Goal: Task Accomplishment & Management: Complete application form

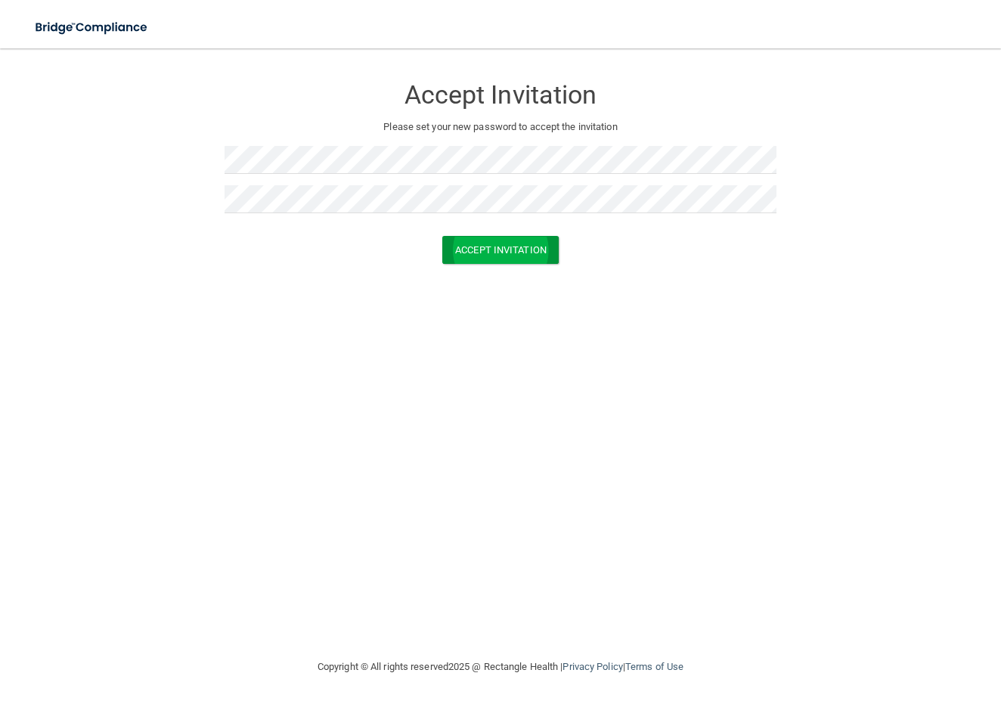
click at [488, 247] on button "Accept Invitation" at bounding box center [500, 250] width 116 height 28
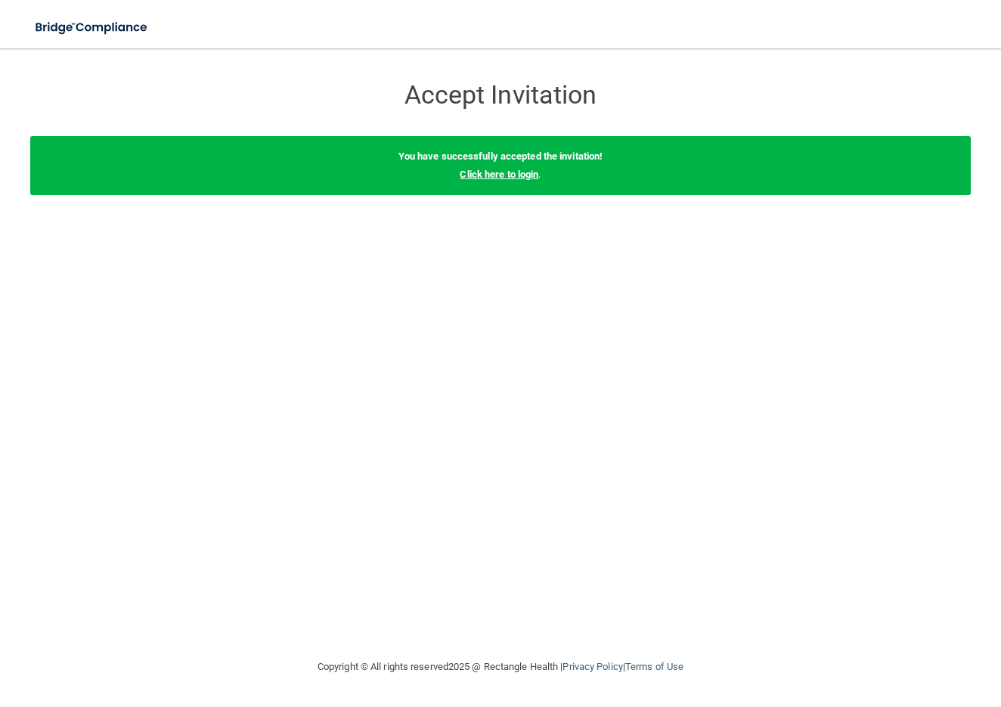
click at [509, 176] on link "Click here to login" at bounding box center [499, 174] width 79 height 11
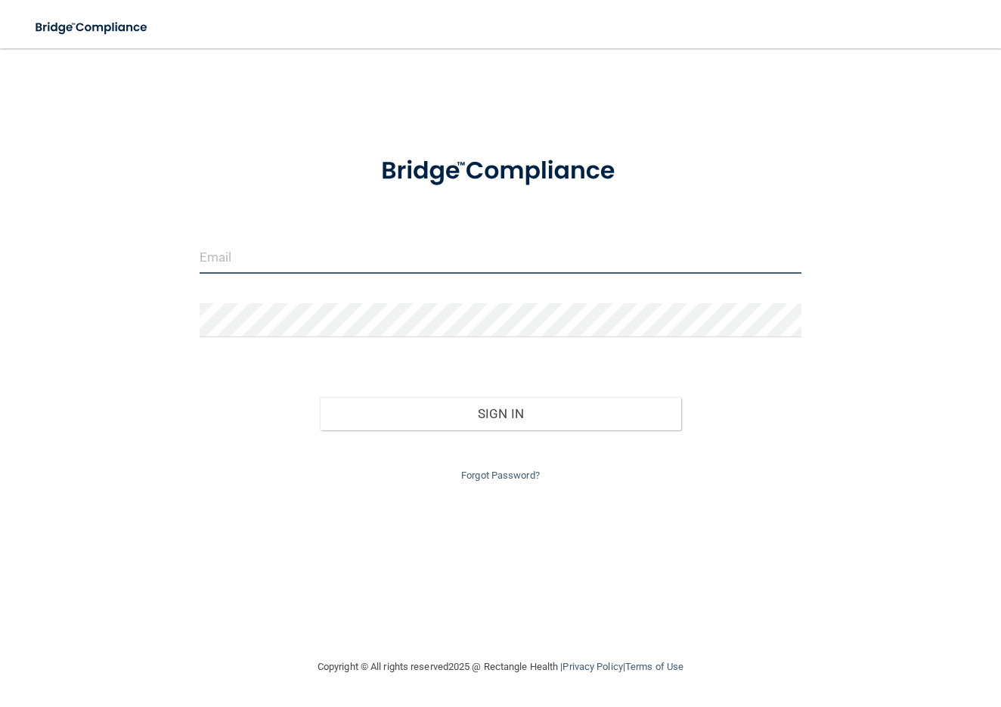
type input "[EMAIL_ADDRESS][PERSON_NAME][DOMAIN_NAME]"
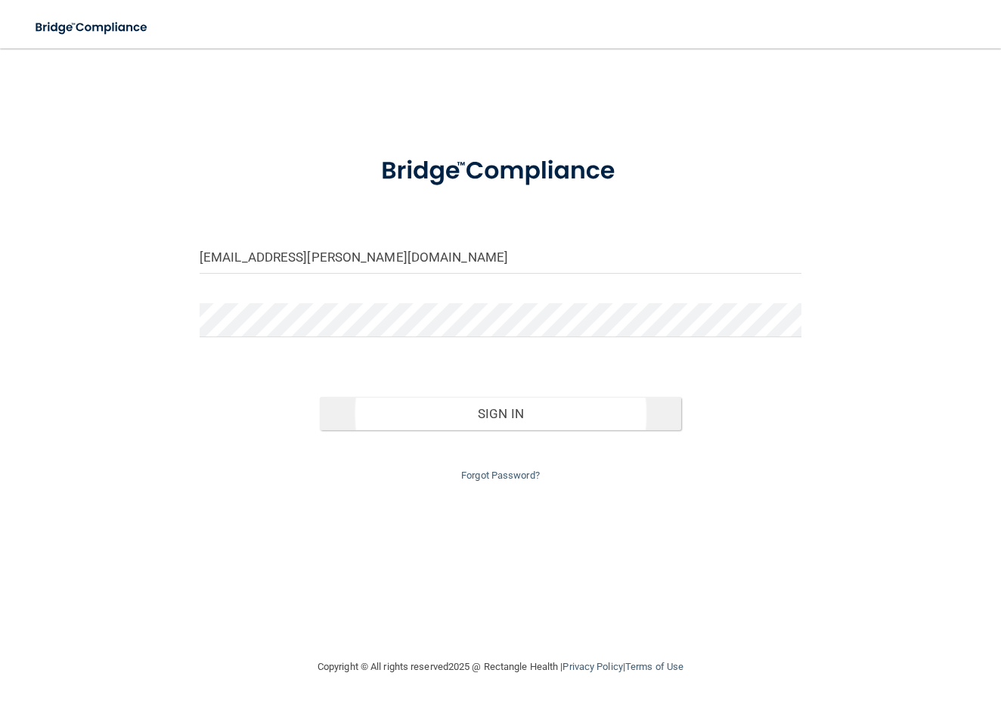
click at [503, 402] on button "Sign In" at bounding box center [501, 413] width 362 height 33
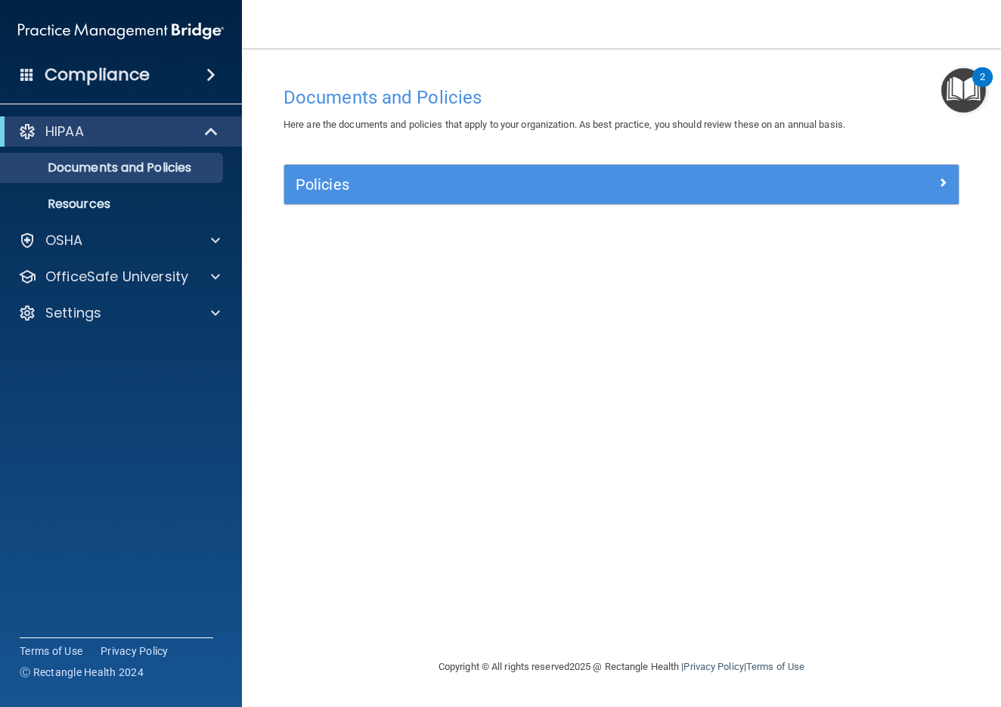
click at [942, 180] on span at bounding box center [943, 182] width 9 height 18
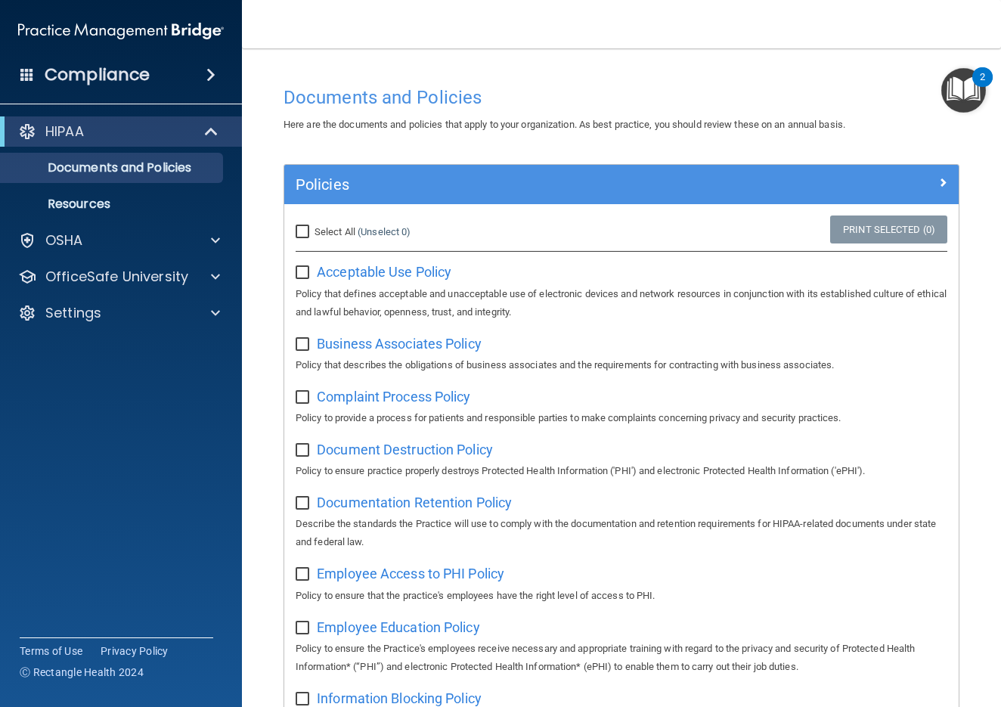
click at [299, 229] on input "Select All (Unselect 0) Unselect All" at bounding box center [304, 232] width 17 height 12
checkbox input "true"
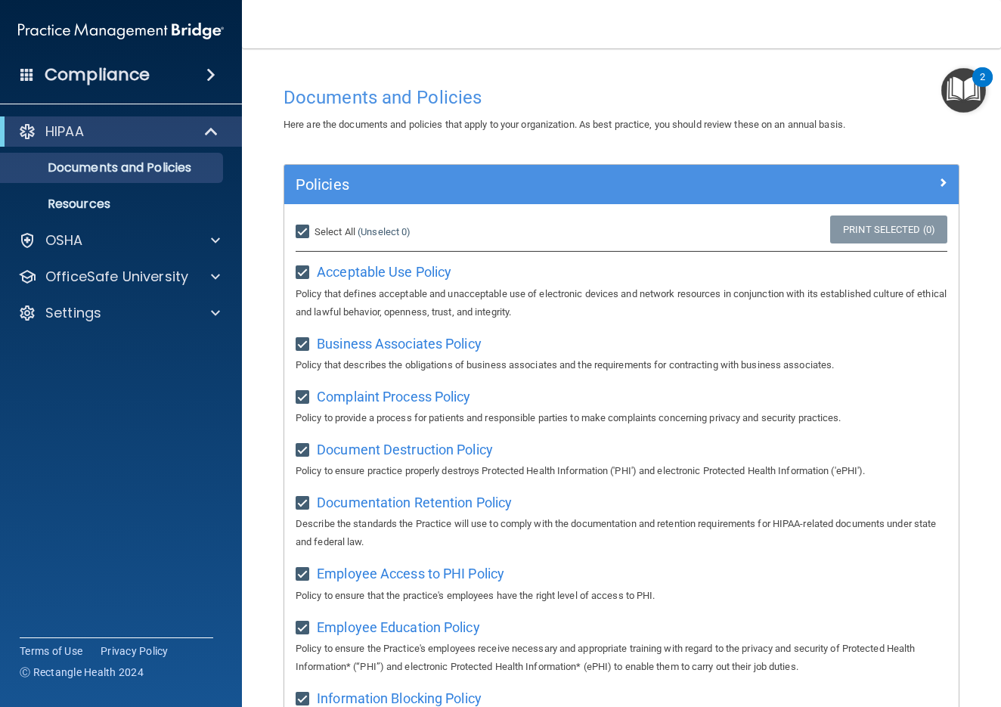
checkbox input "true"
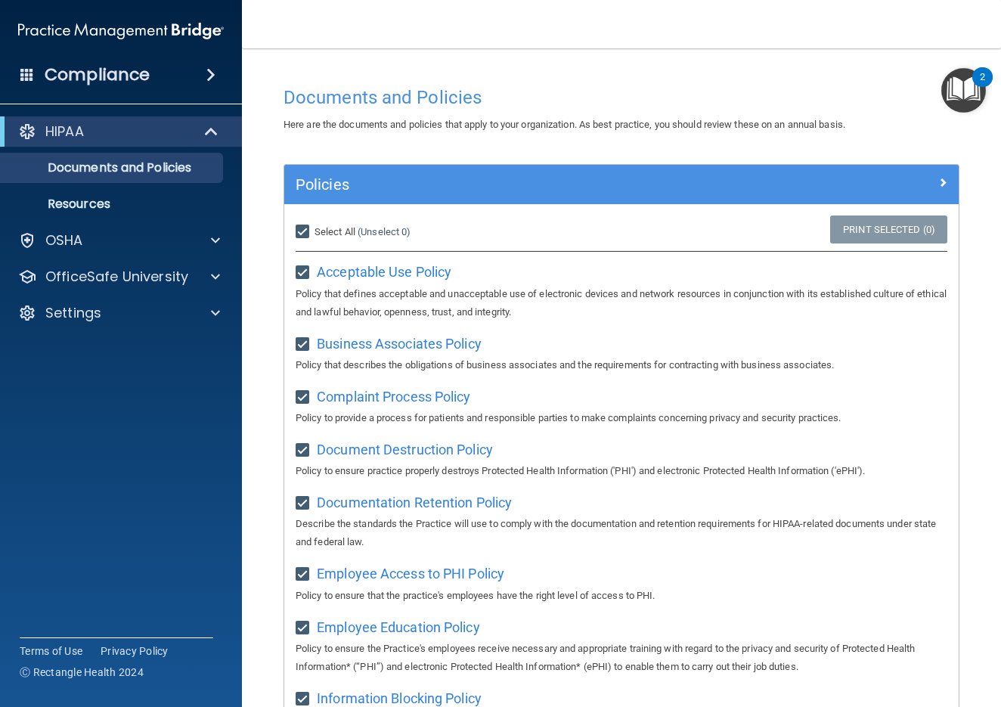
checkbox input "true"
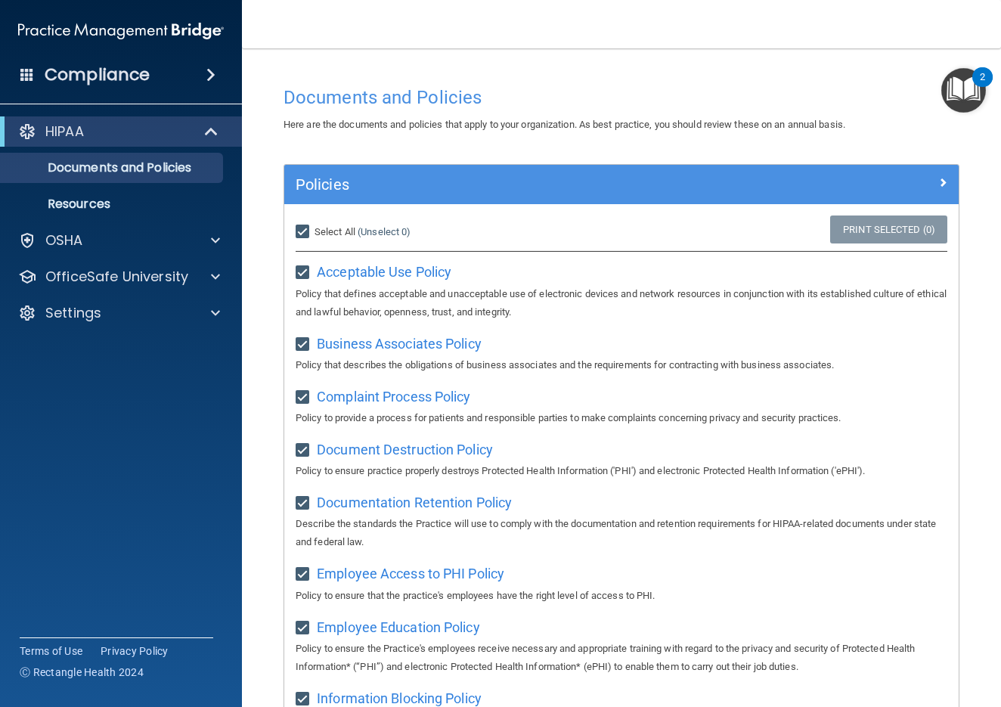
checkbox input "true"
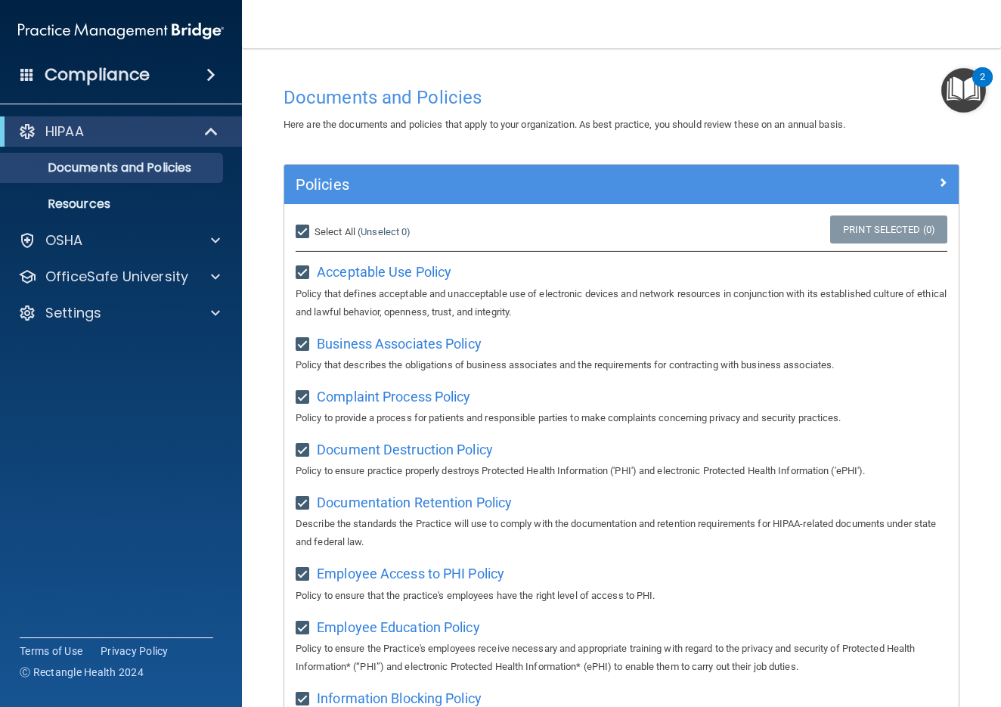
checkbox input "true"
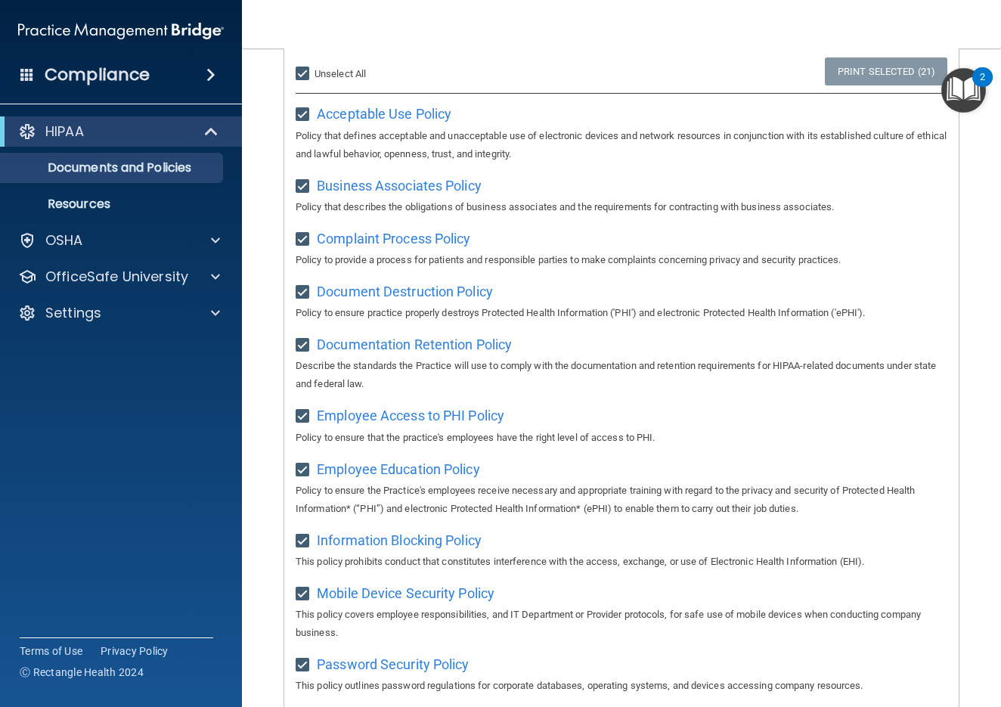
scroll to position [116, 0]
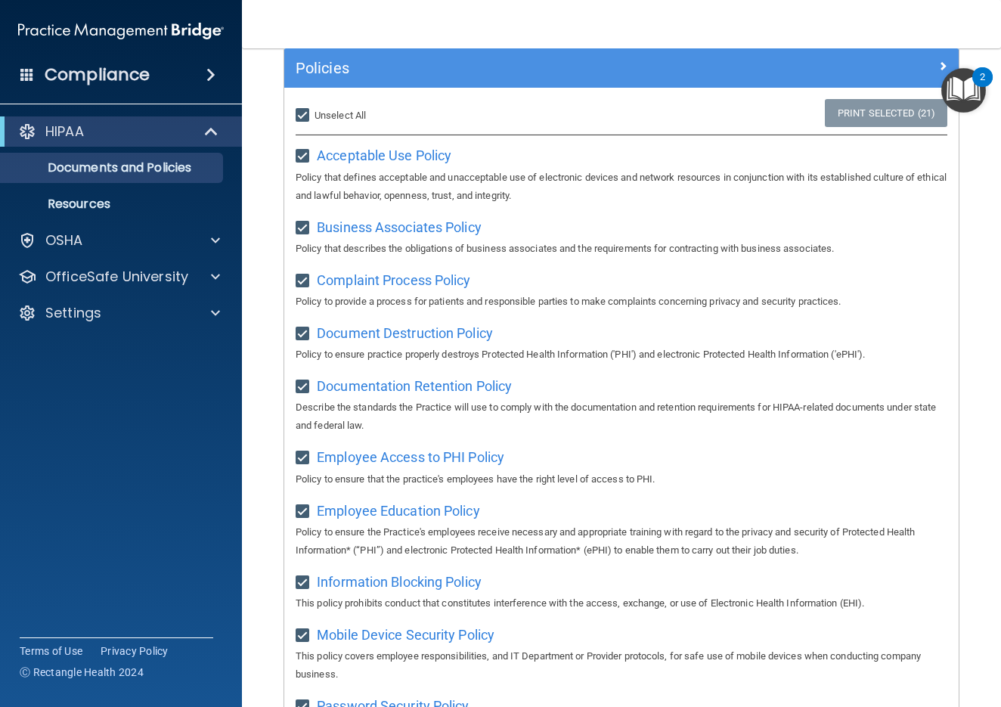
click at [304, 117] on input "Select All (Unselect 21) Unselect All" at bounding box center [304, 116] width 17 height 12
checkbox input "false"
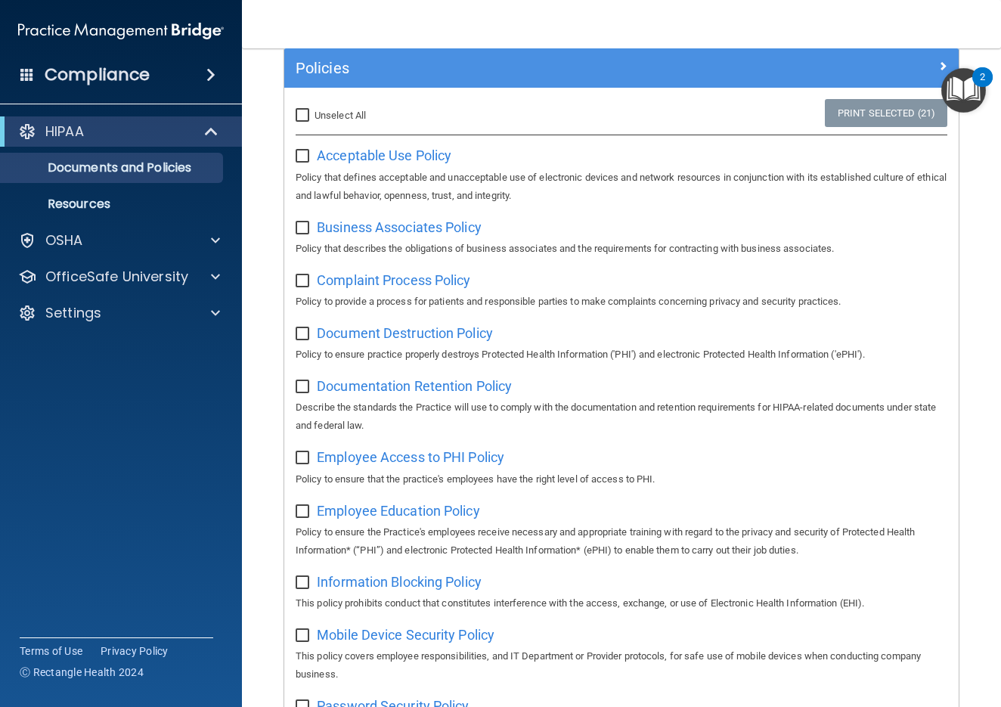
checkbox input "false"
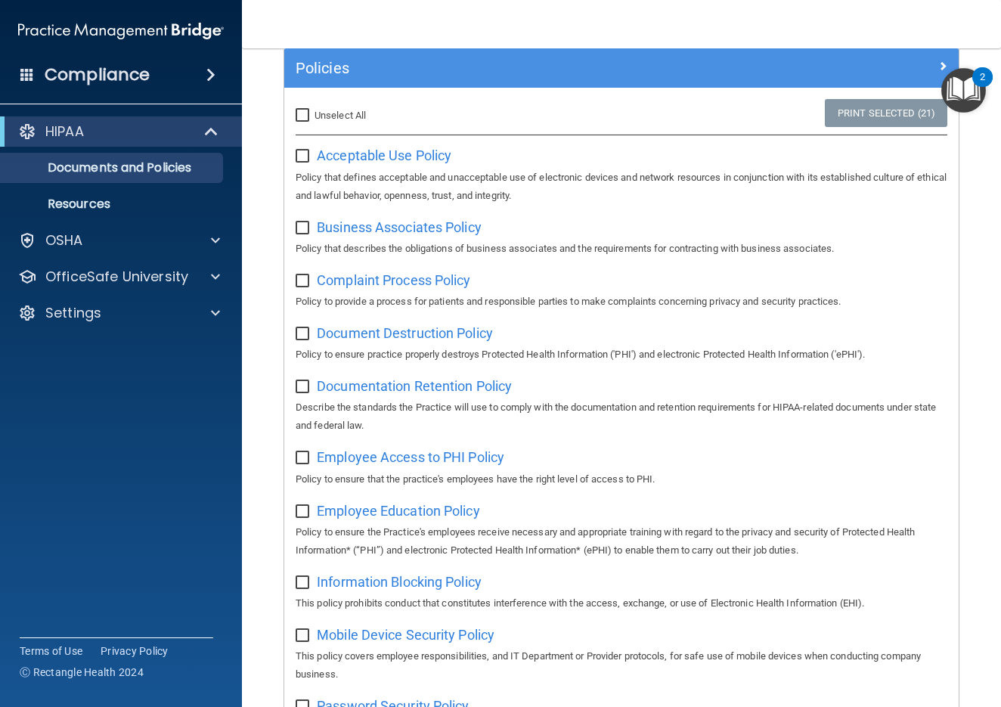
checkbox input "false"
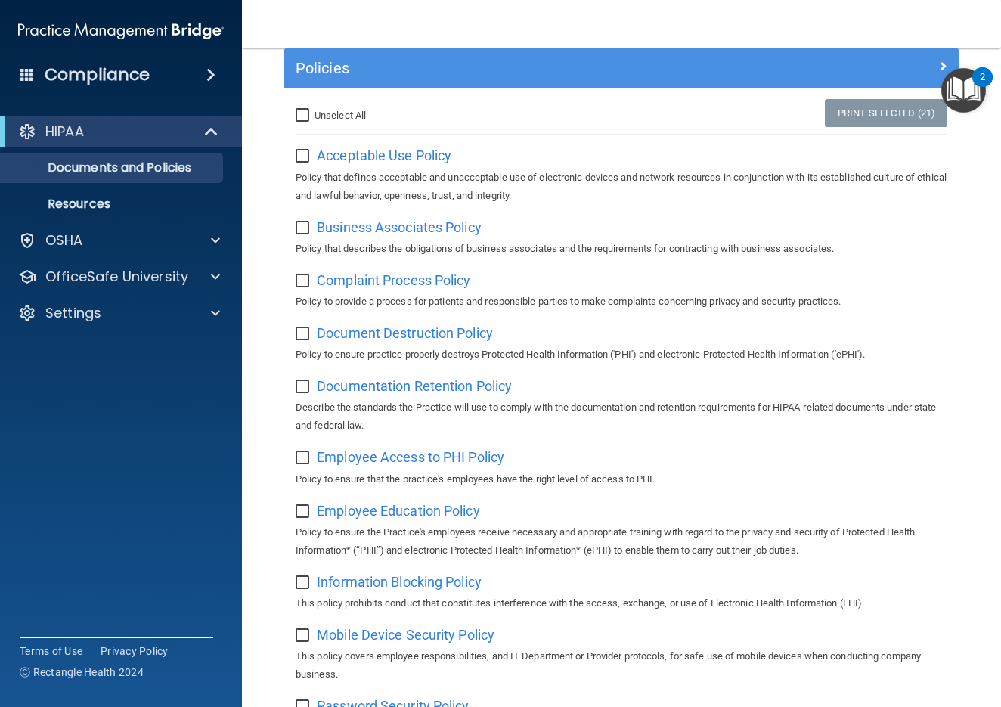
checkbox input "false"
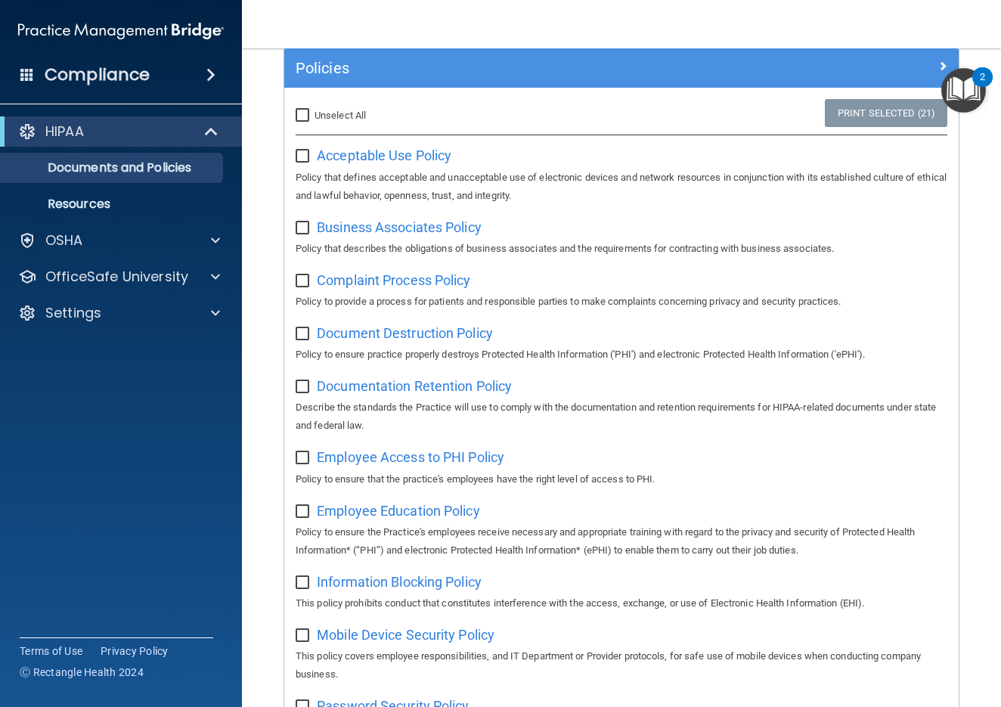
checkbox input "false"
click at [422, 157] on span "Acceptable Use Policy" at bounding box center [384, 155] width 135 height 16
